Goal: Information Seeking & Learning: Learn about a topic

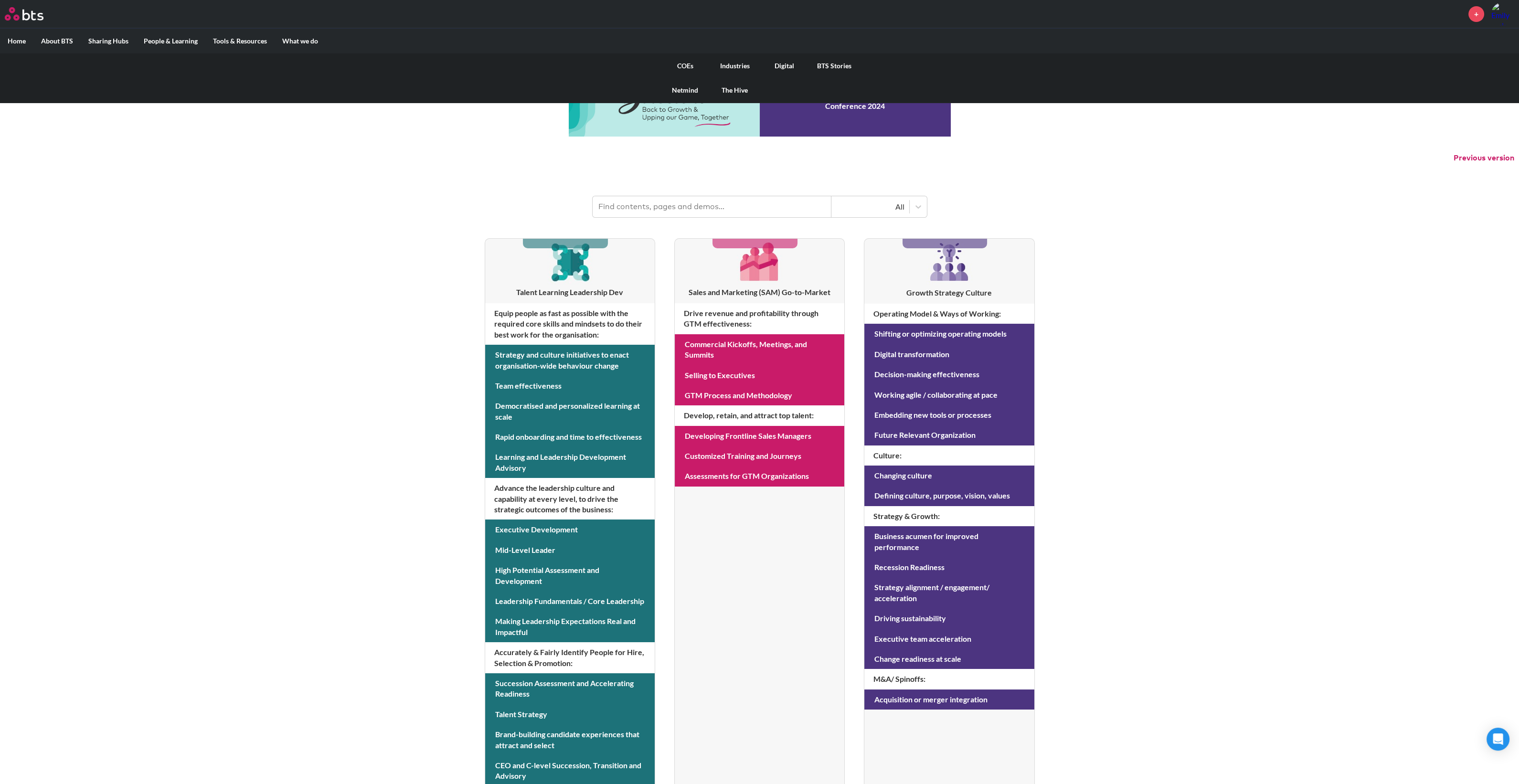
click at [687, 65] on link "COEs" at bounding box center [686, 66] width 50 height 25
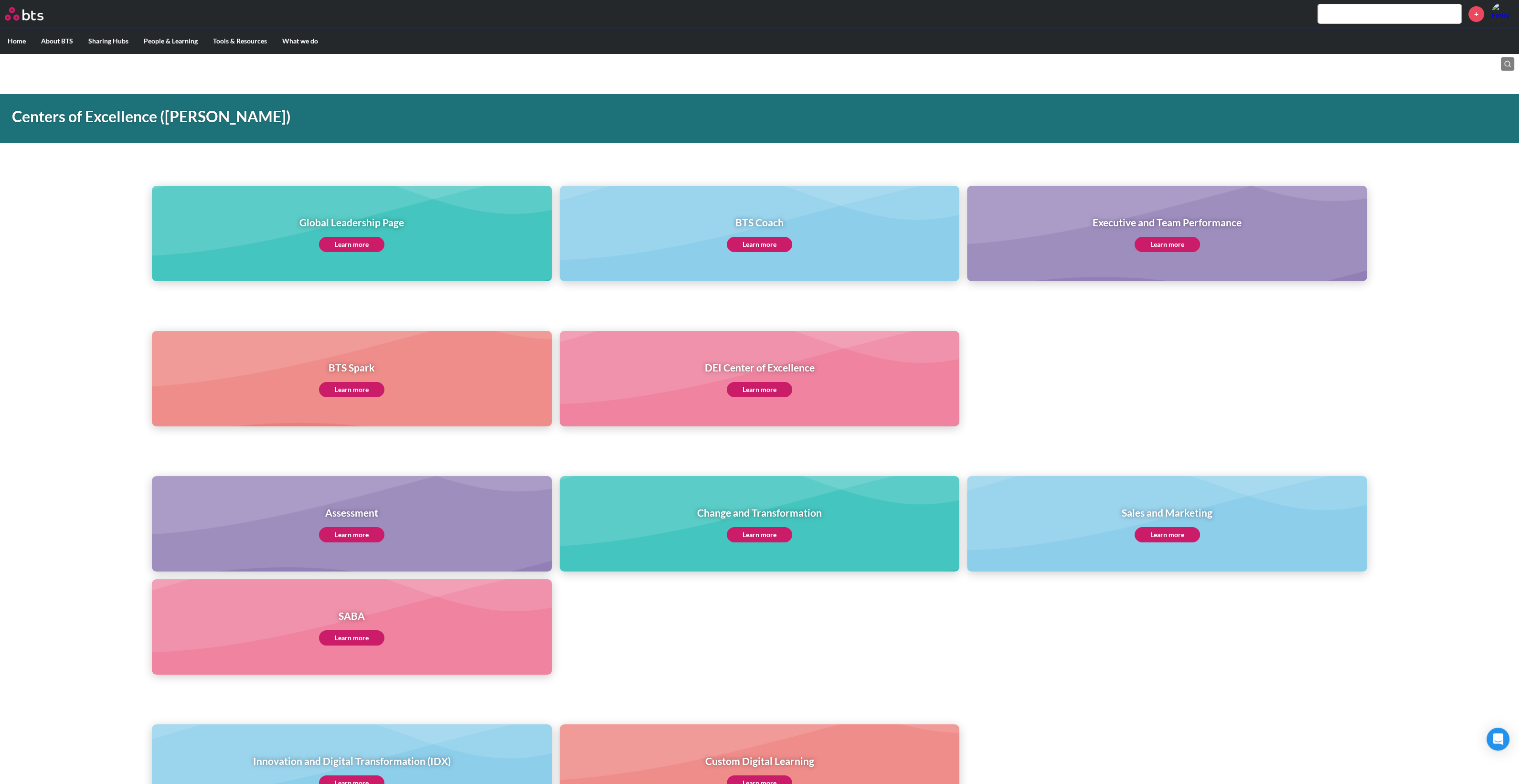
click at [347, 237] on link "Learn more" at bounding box center [351, 245] width 65 height 15
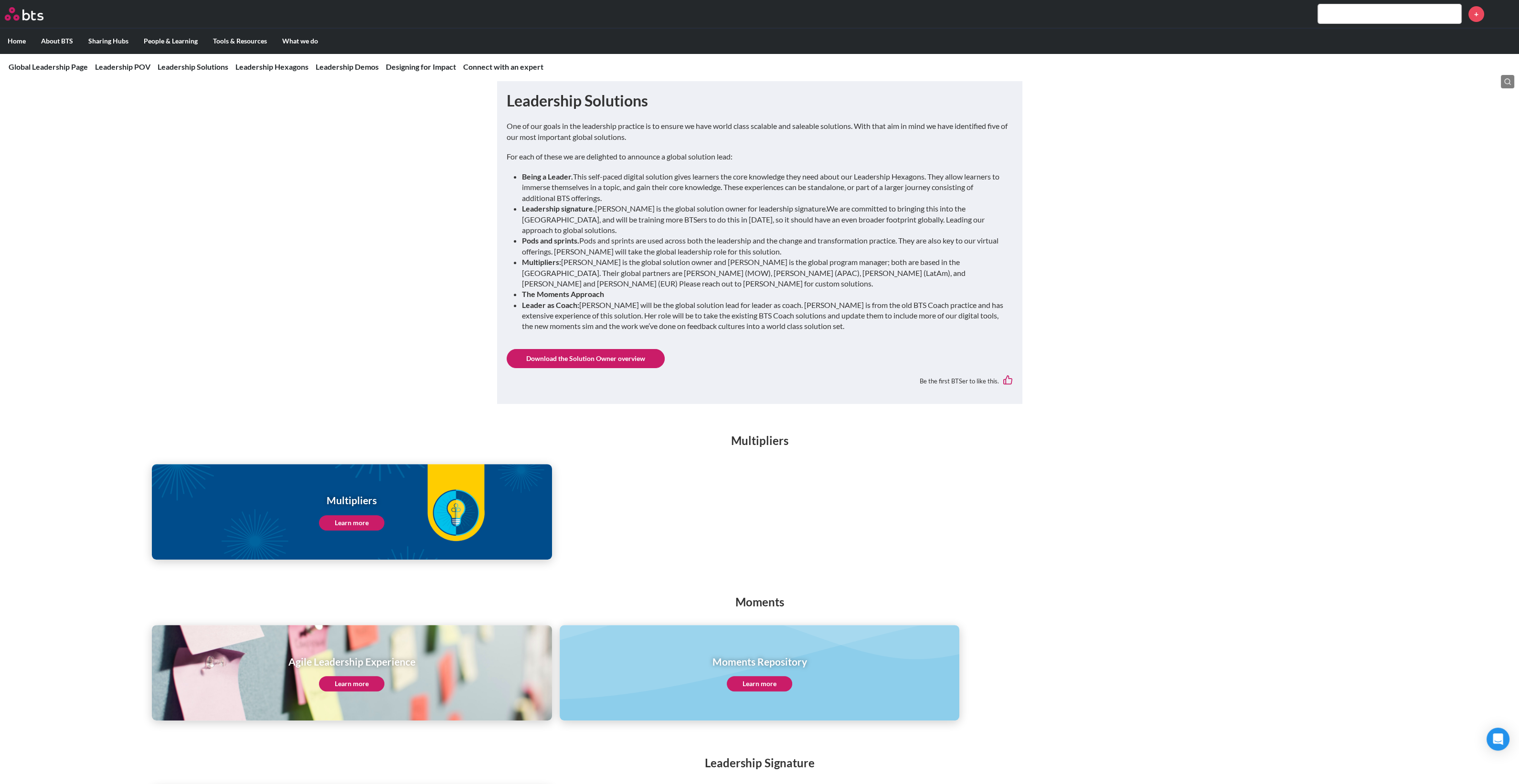
scroll to position [477, 0]
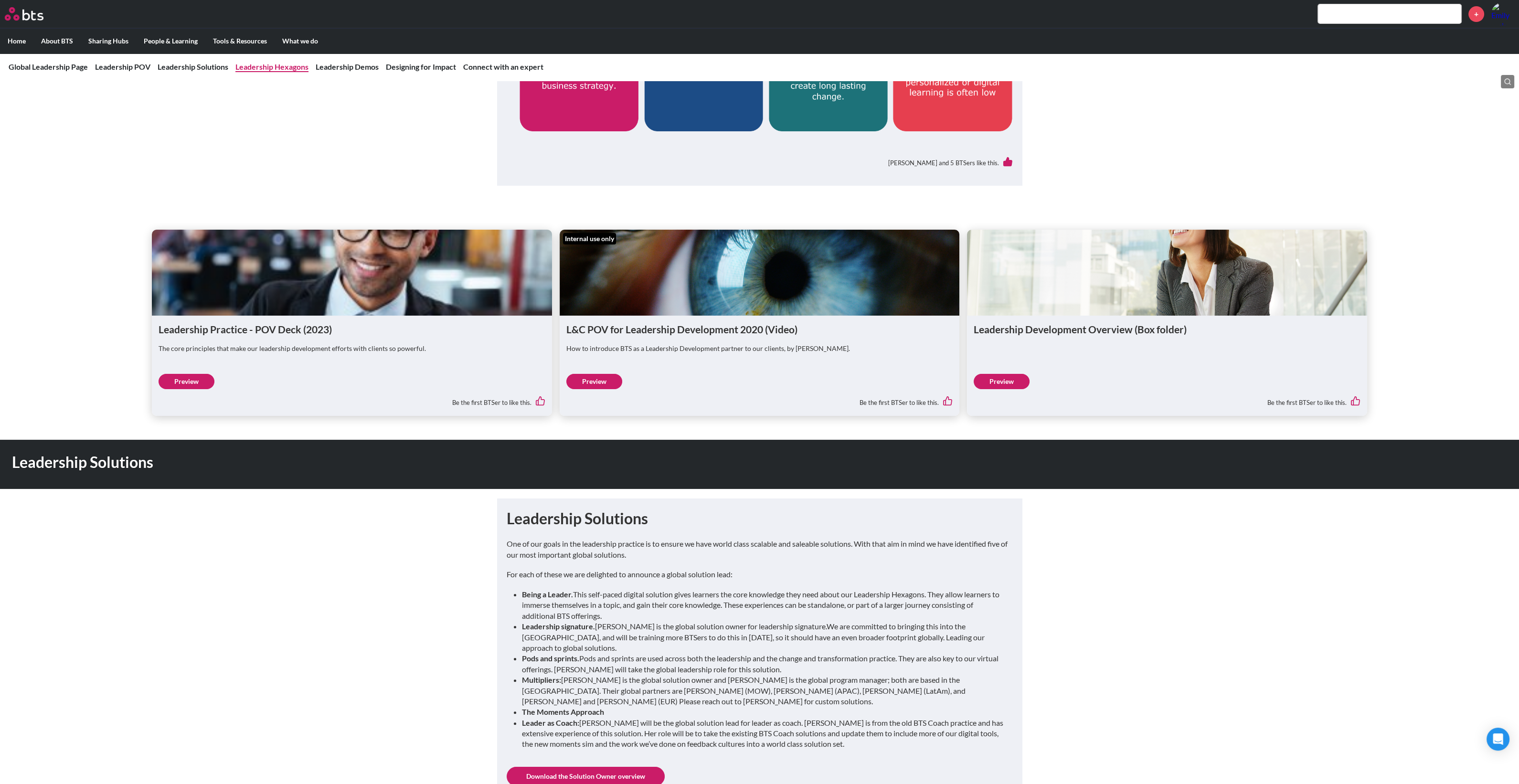
click at [265, 66] on link "Leadership Hexagons" at bounding box center [272, 66] width 73 height 9
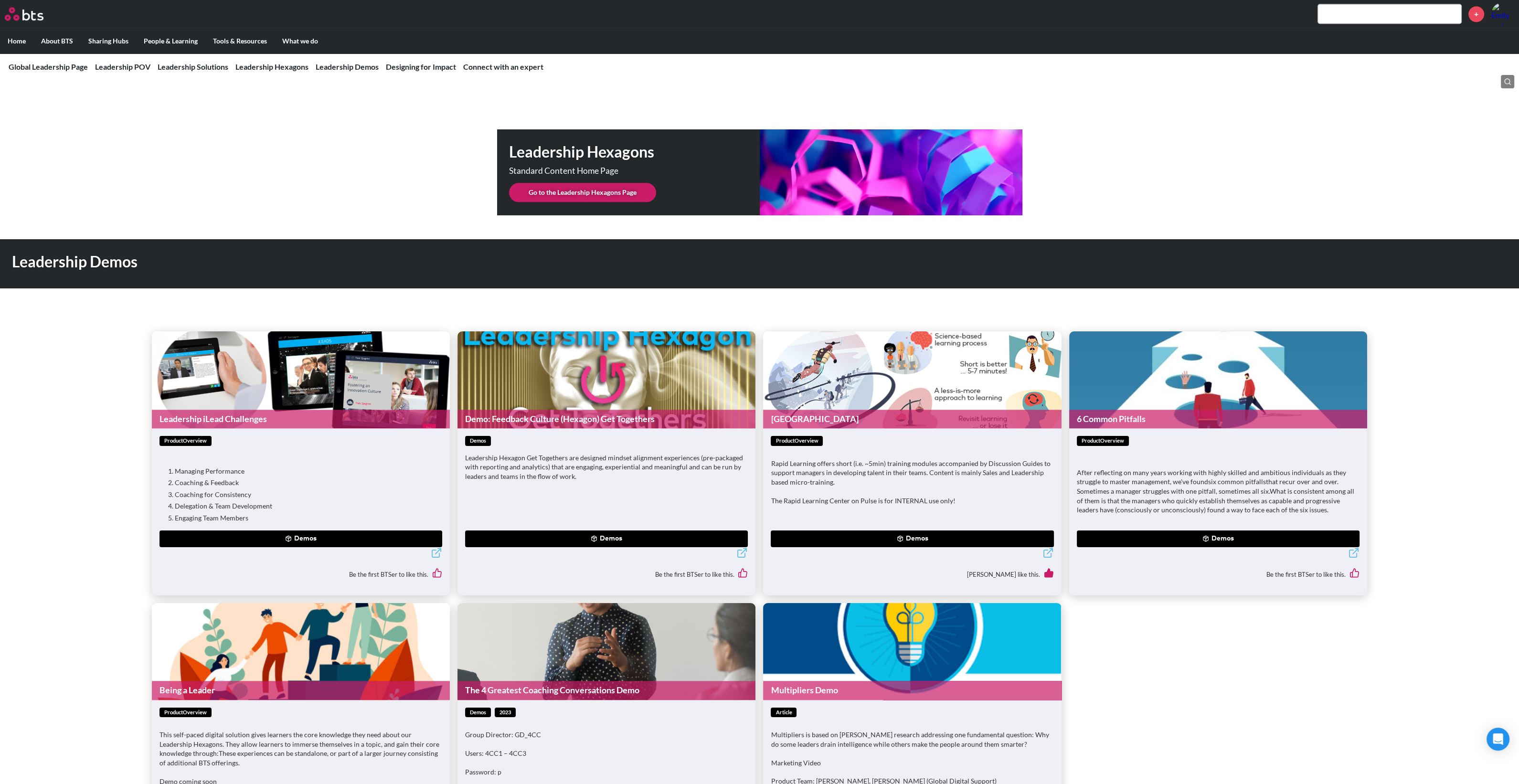
click at [620, 183] on link "Go to the Leadership Hexagons Page" at bounding box center [582, 193] width 147 height 19
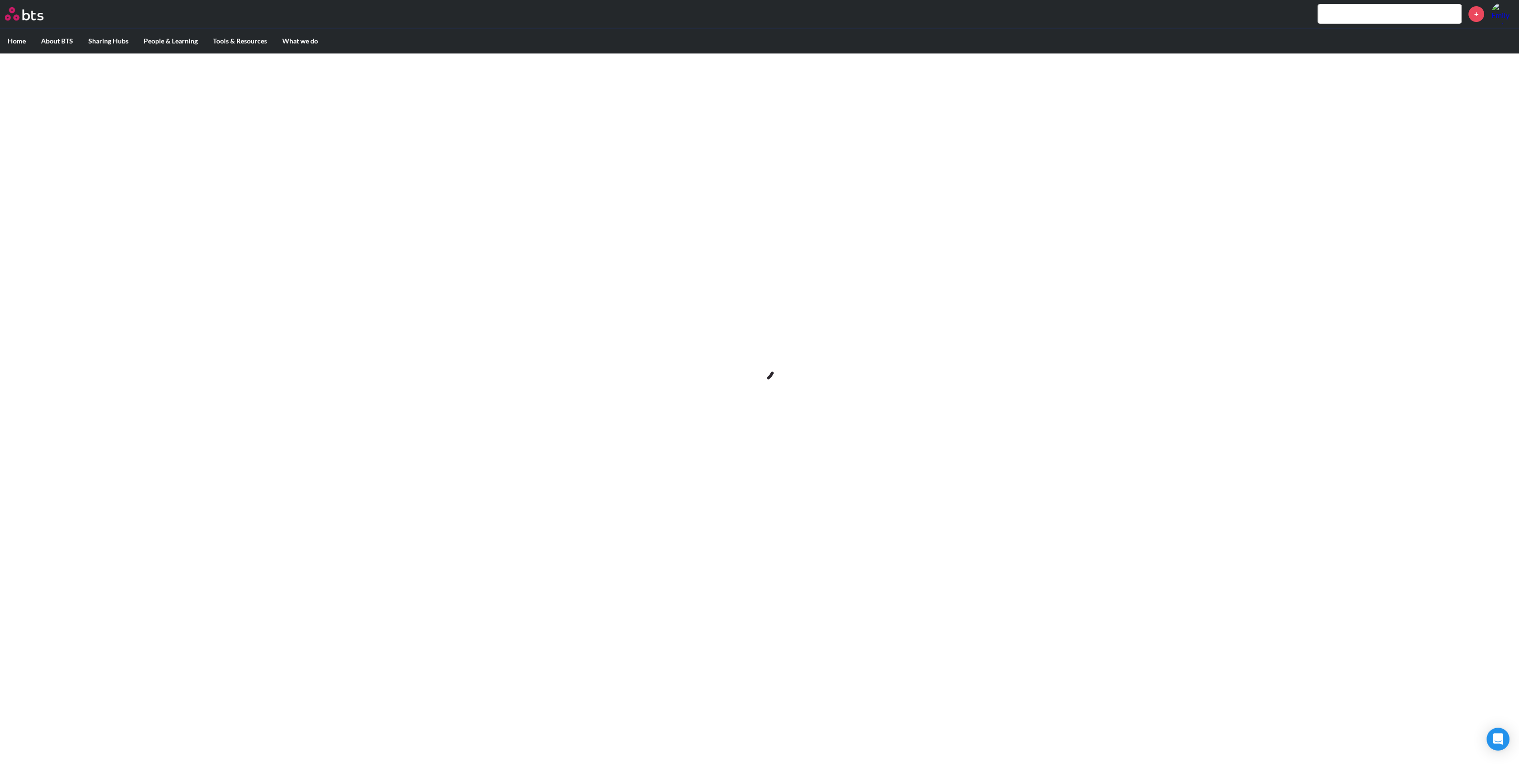
scroll to position [0, 0]
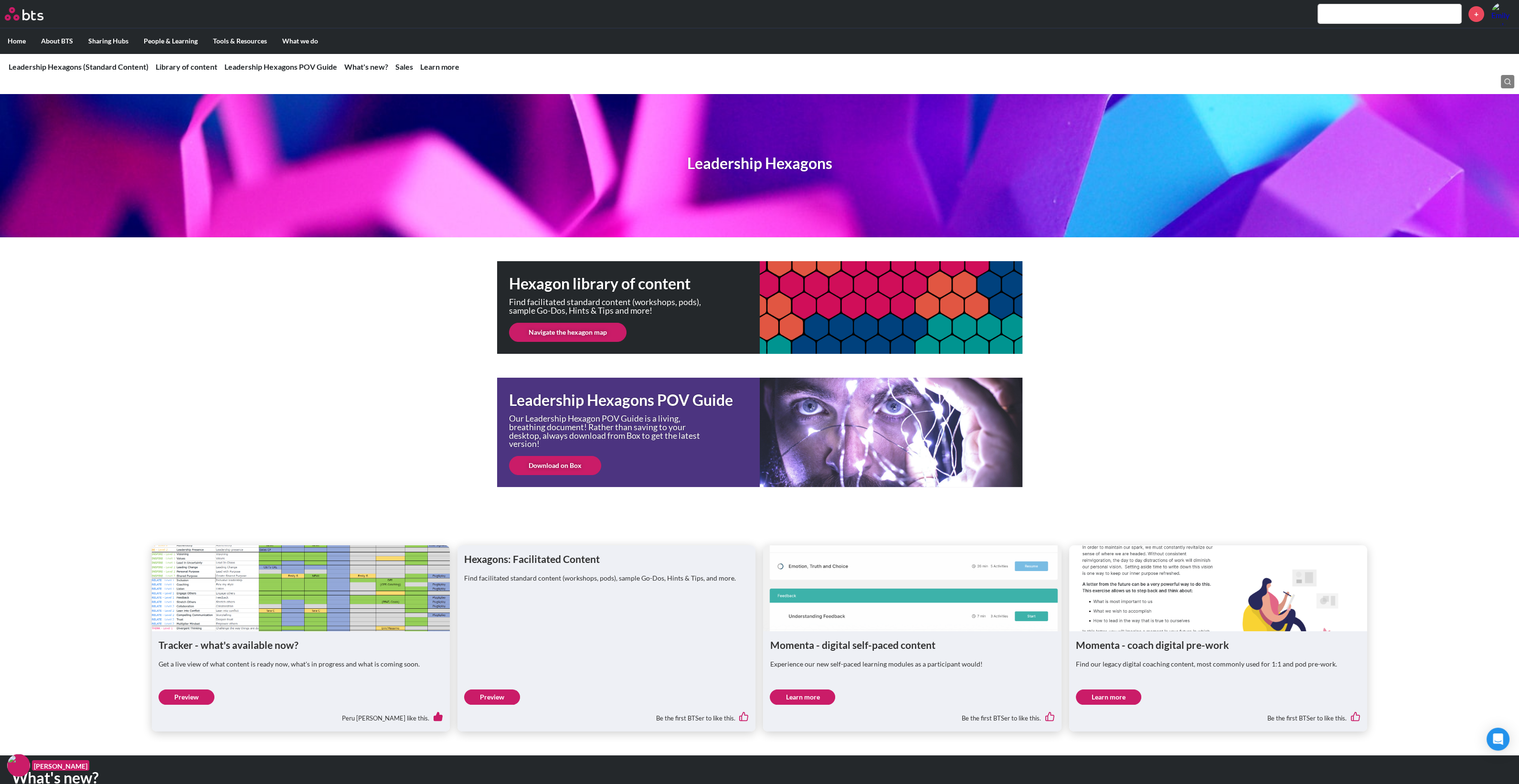
click at [587, 330] on link "Navigate the hexagon map" at bounding box center [567, 332] width 117 height 19
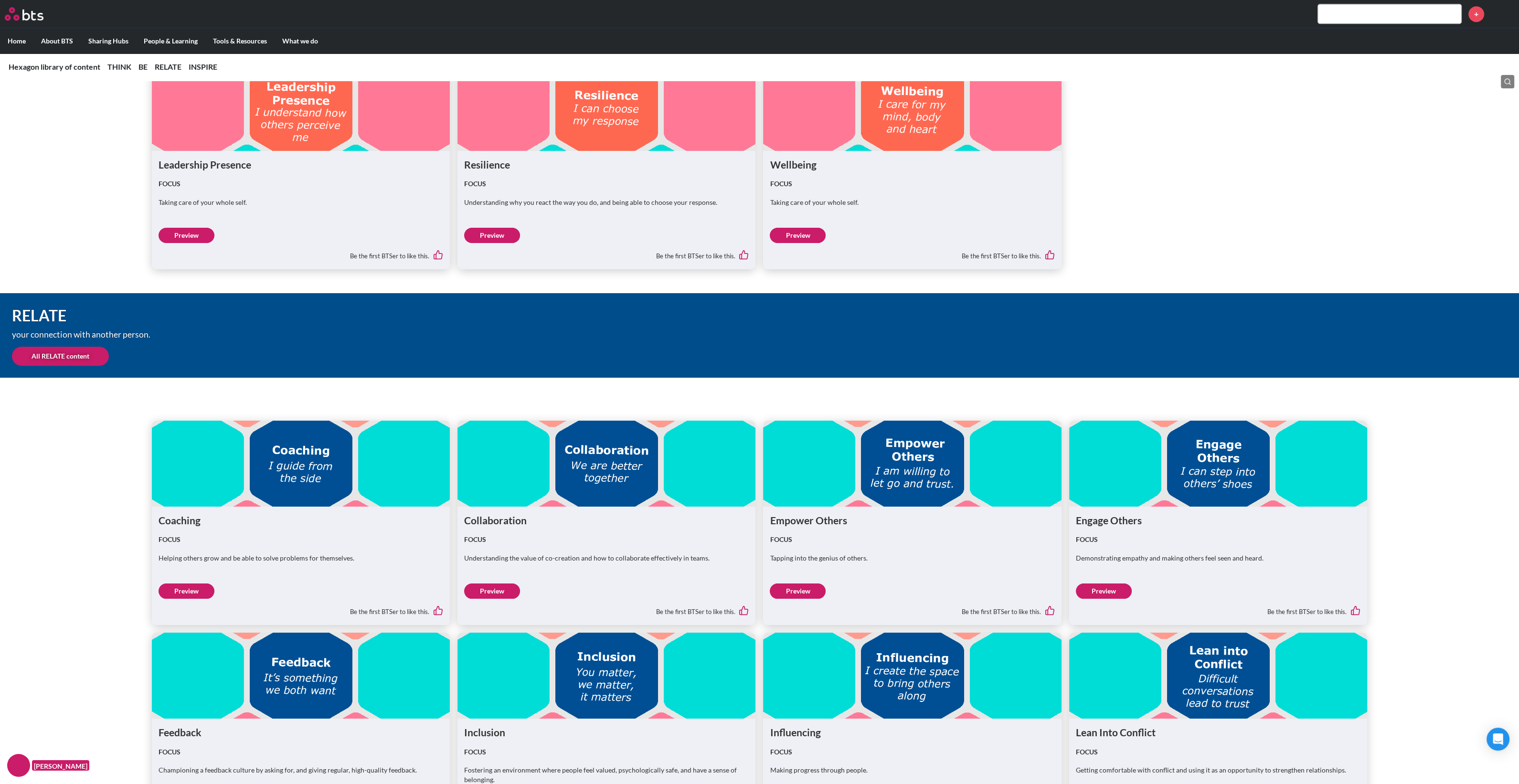
scroll to position [1823, 0]
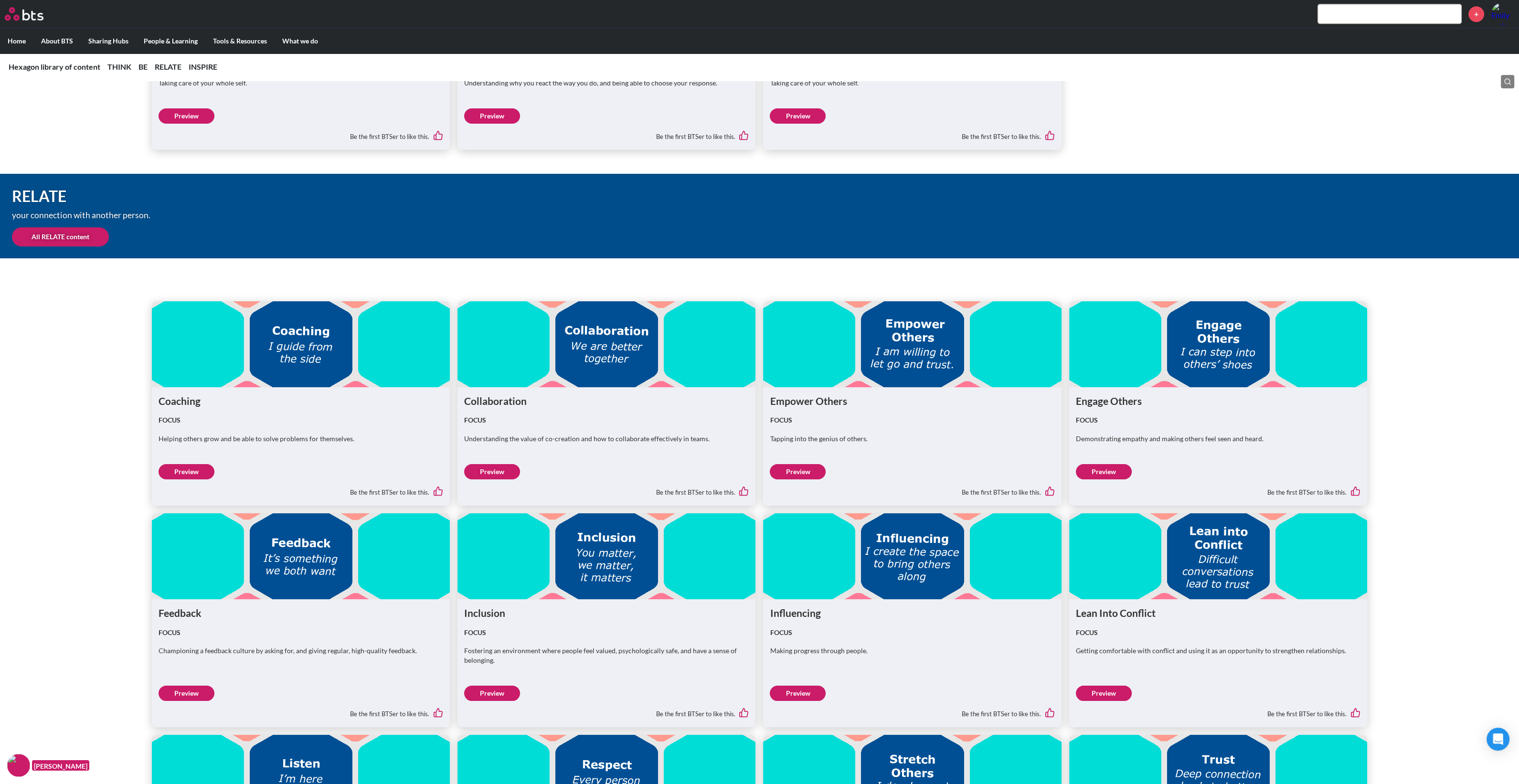
click at [788, 693] on link "Preview" at bounding box center [798, 693] width 56 height 15
click at [475, 474] on link "Preview" at bounding box center [492, 471] width 56 height 15
